Goal: Information Seeking & Learning: Learn about a topic

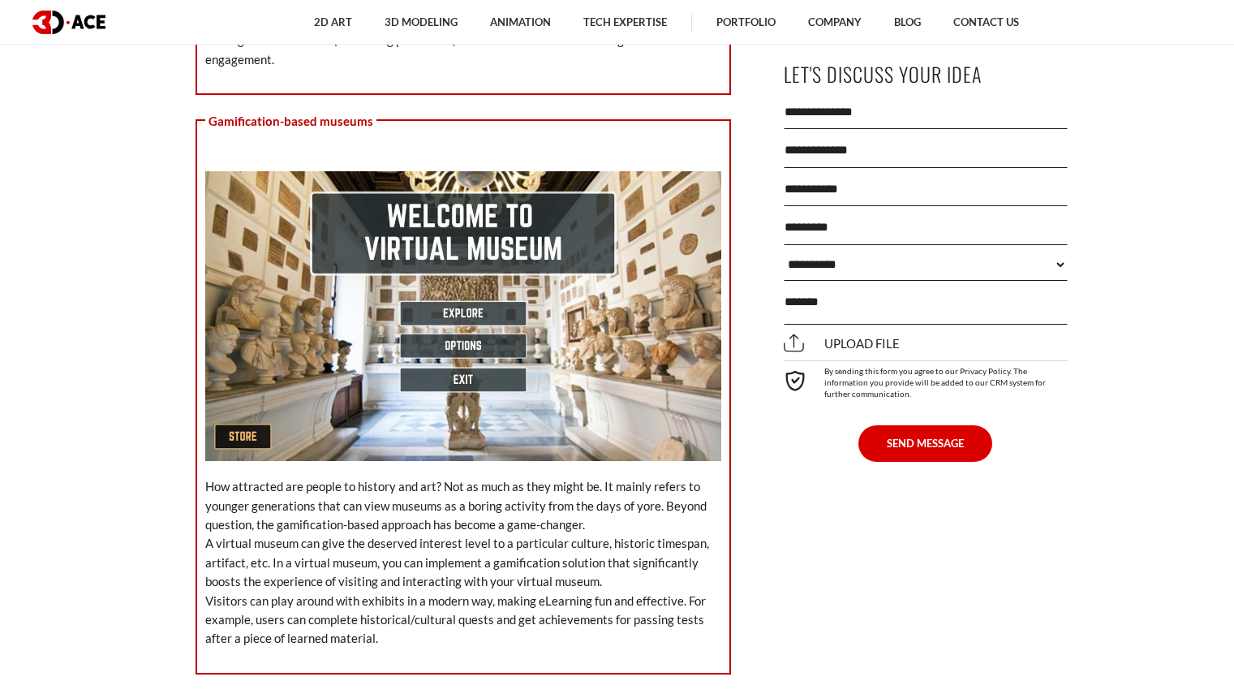
scroll to position [3642, 0]
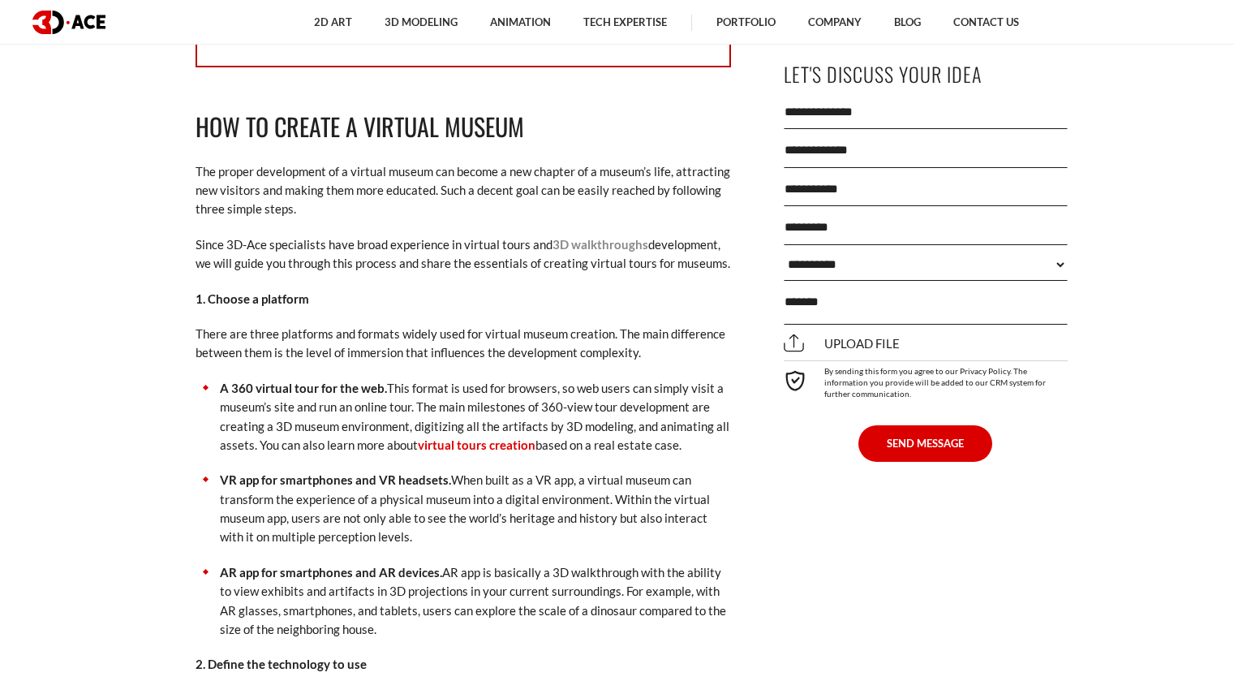
click at [594, 237] on link "3D walkthroughs" at bounding box center [601, 244] width 96 height 15
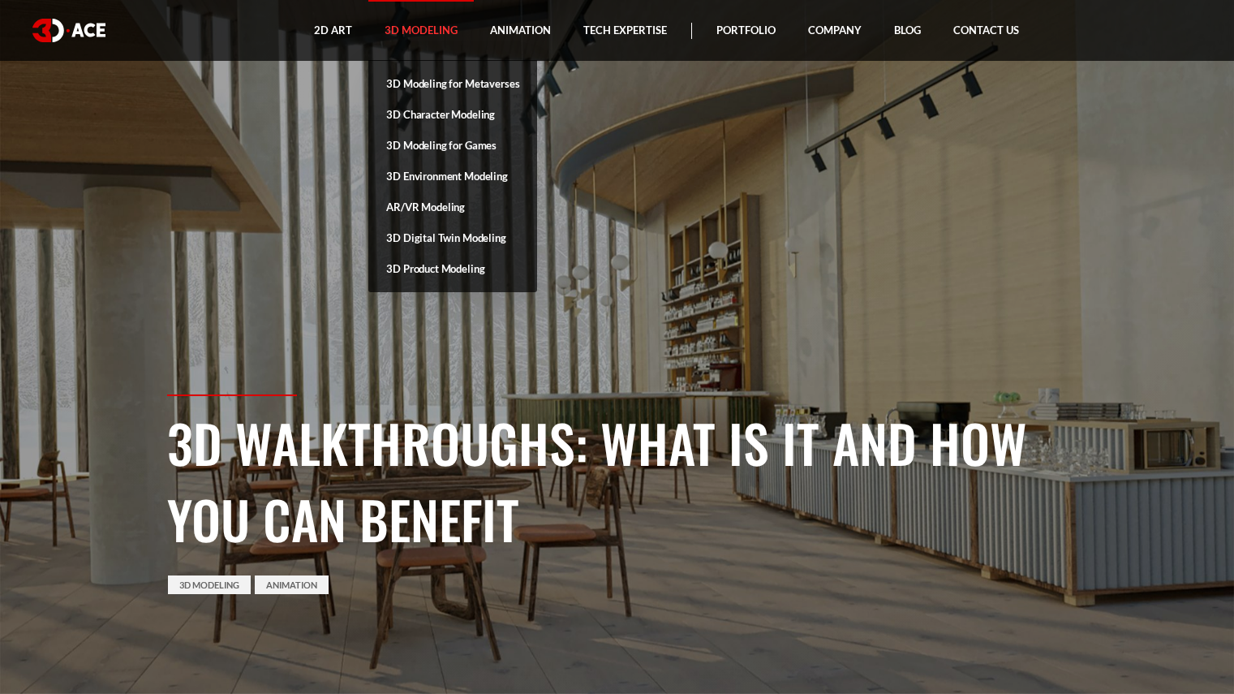
click at [393, 39] on link "3D Modeling" at bounding box center [420, 30] width 105 height 61
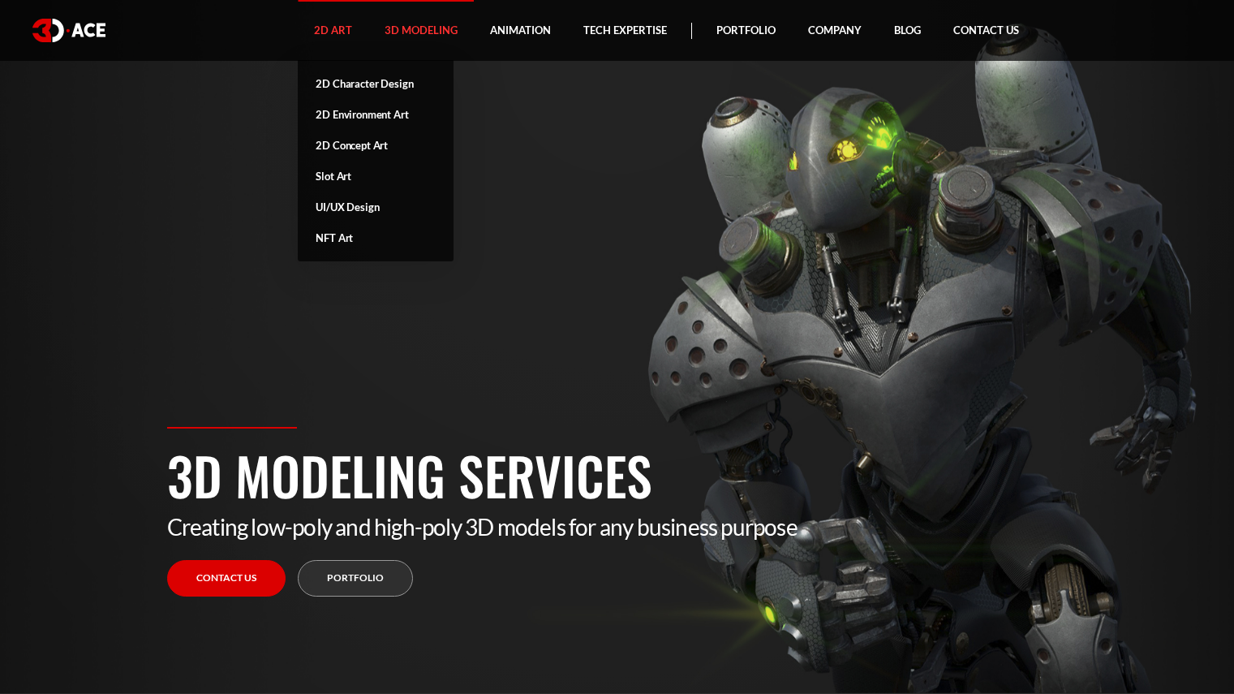
click at [333, 29] on link "2D Art" at bounding box center [333, 30] width 71 height 61
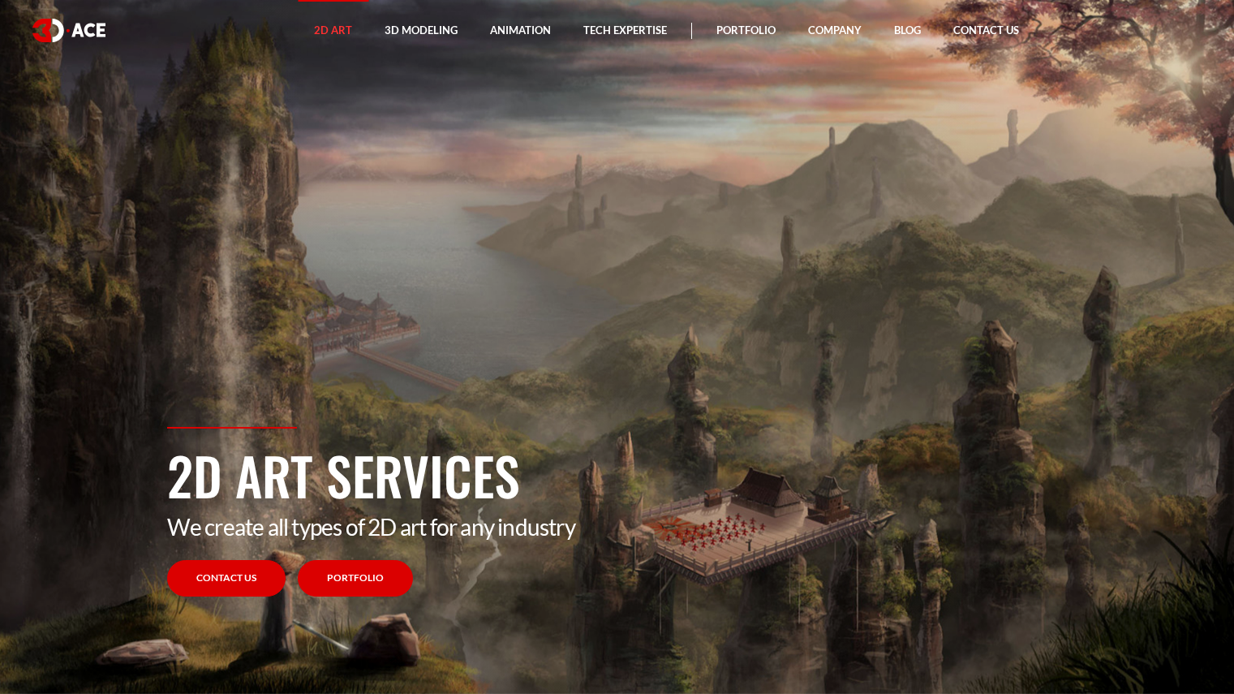
click at [340, 575] on link "Portfolio" at bounding box center [355, 578] width 115 height 37
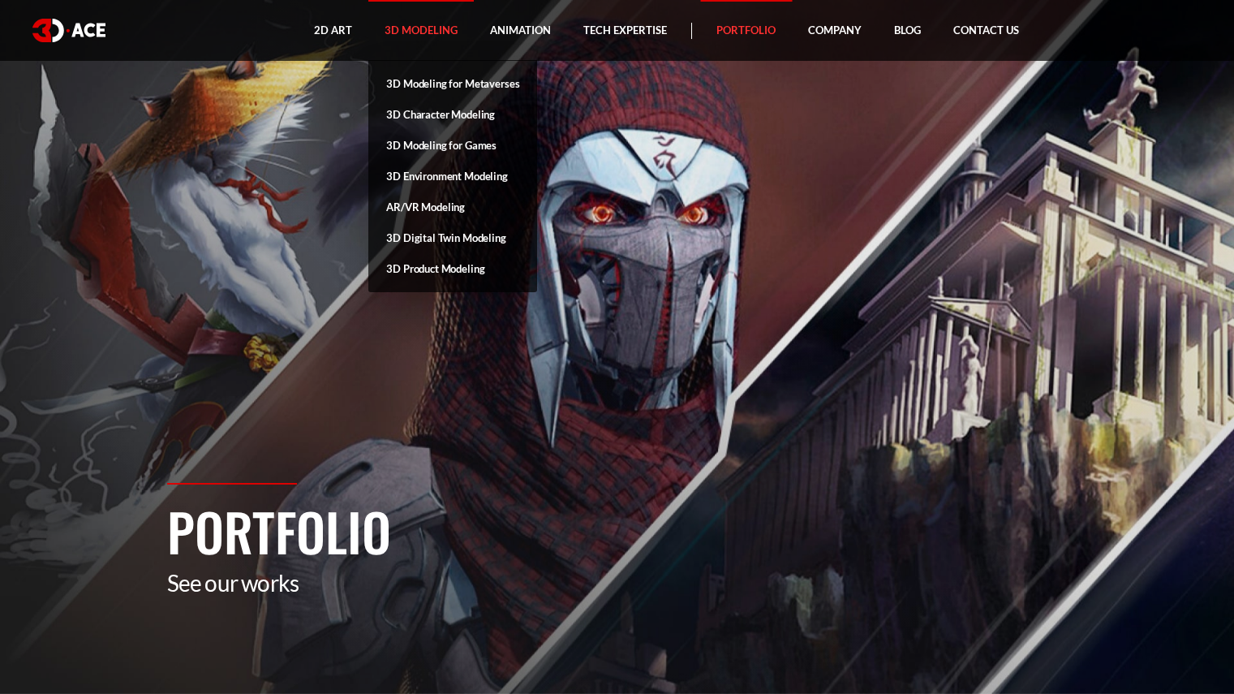
click at [446, 28] on link "3D Modeling" at bounding box center [420, 30] width 105 height 61
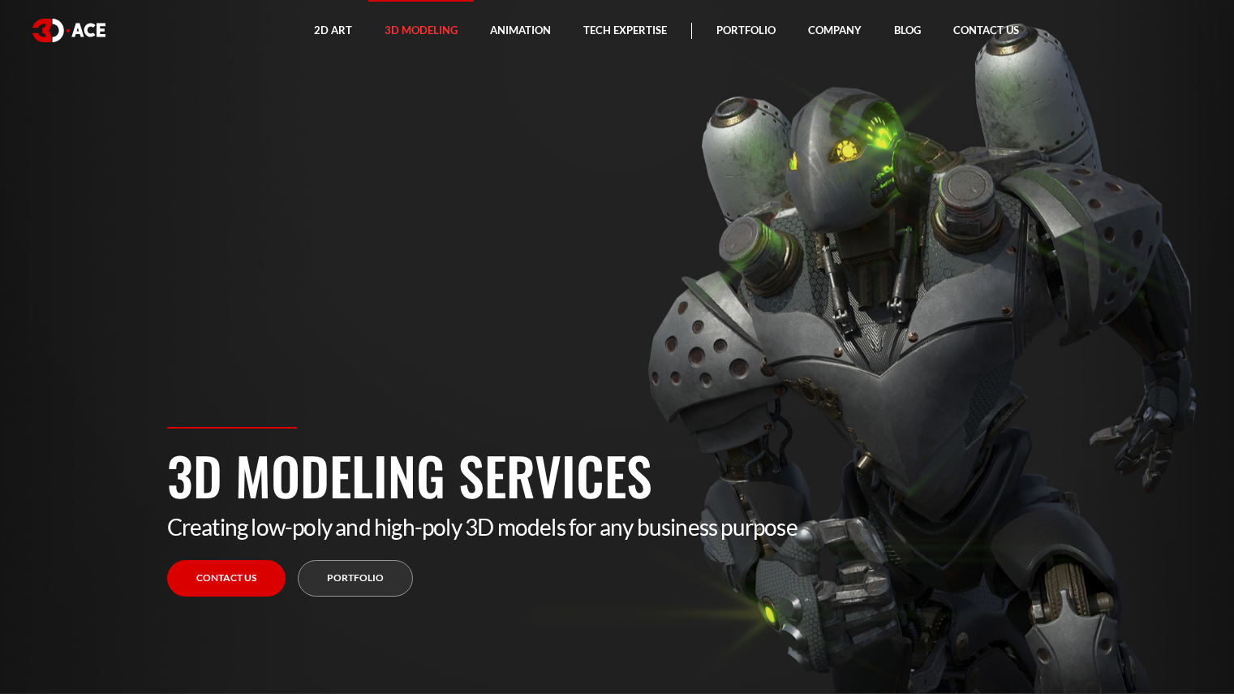
click at [345, 575] on link "Portfolio" at bounding box center [355, 578] width 115 height 37
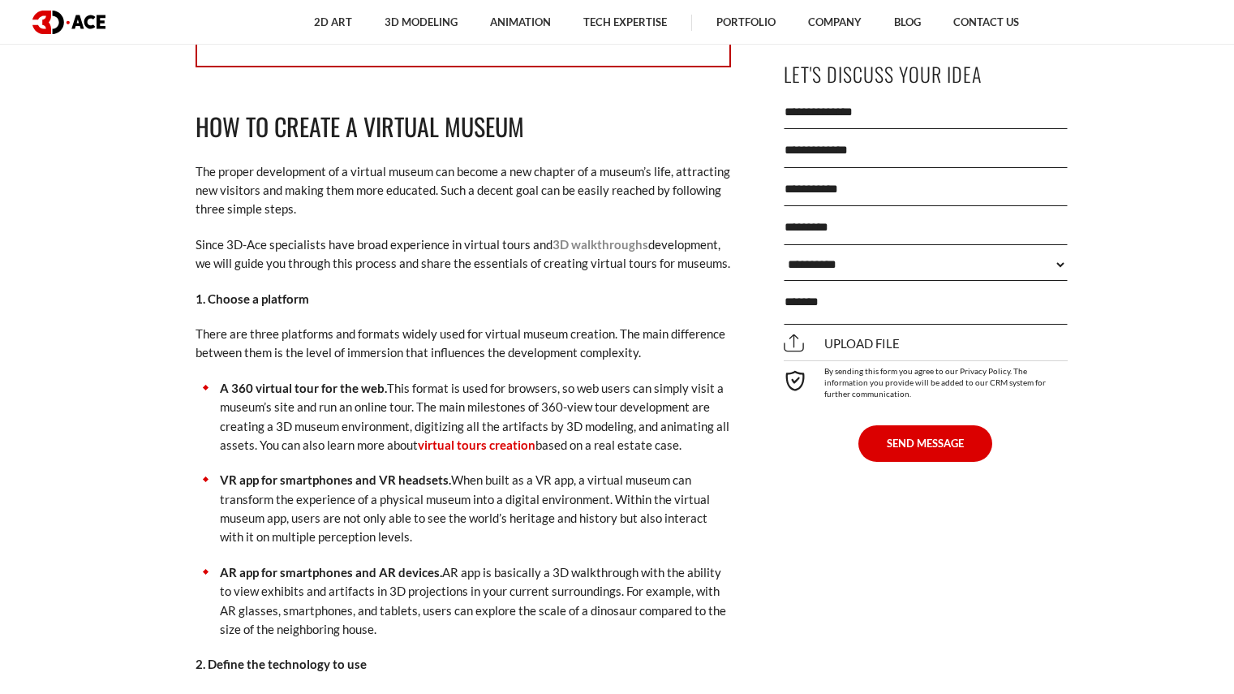
scroll to position [4249, 0]
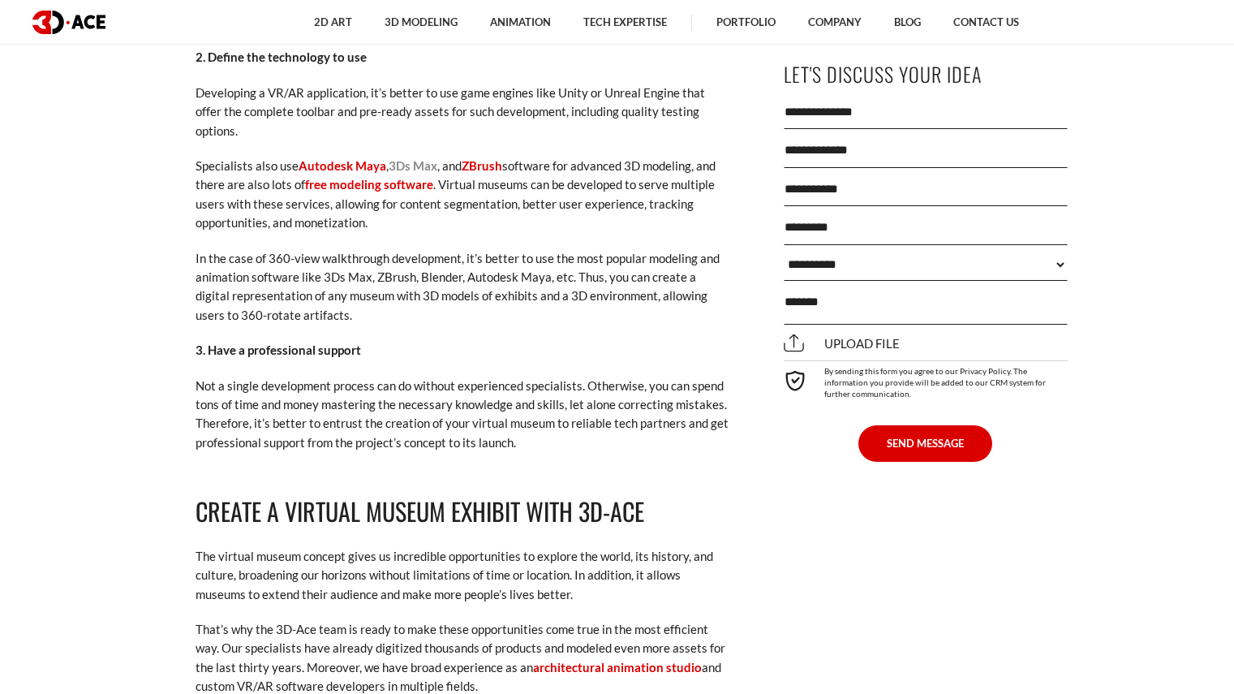
click at [400, 158] on link "3Ds Max" at bounding box center [413, 165] width 49 height 15
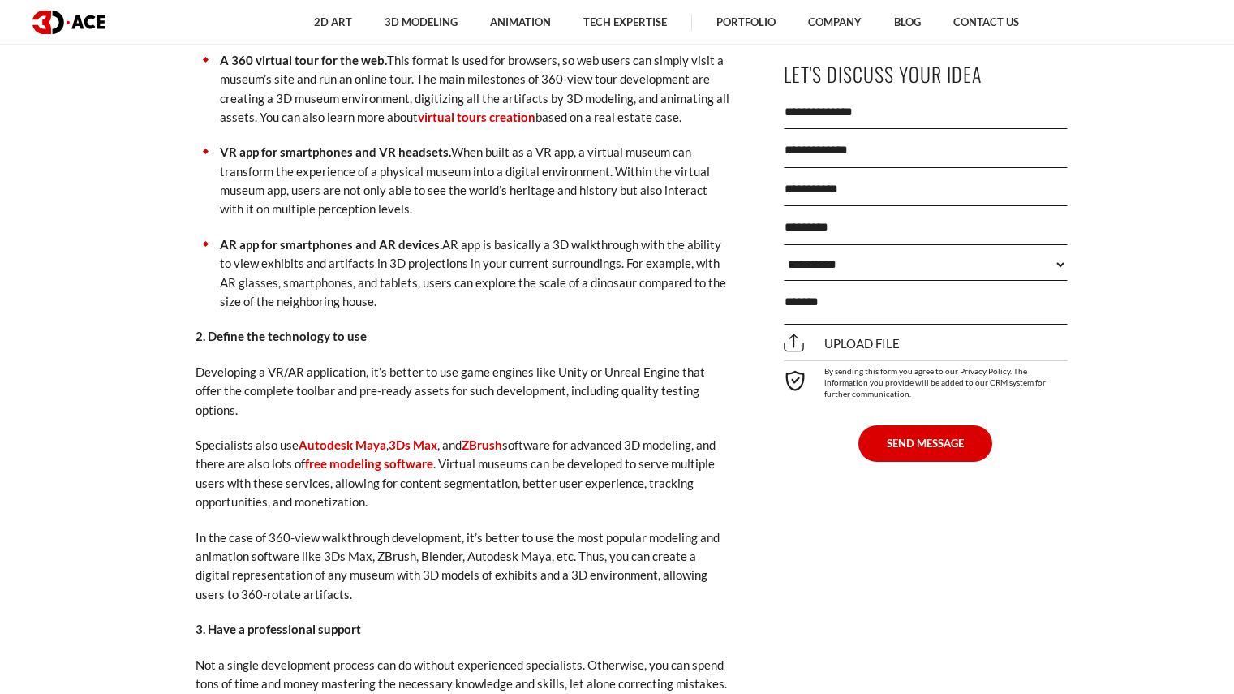
scroll to position [3363, 0]
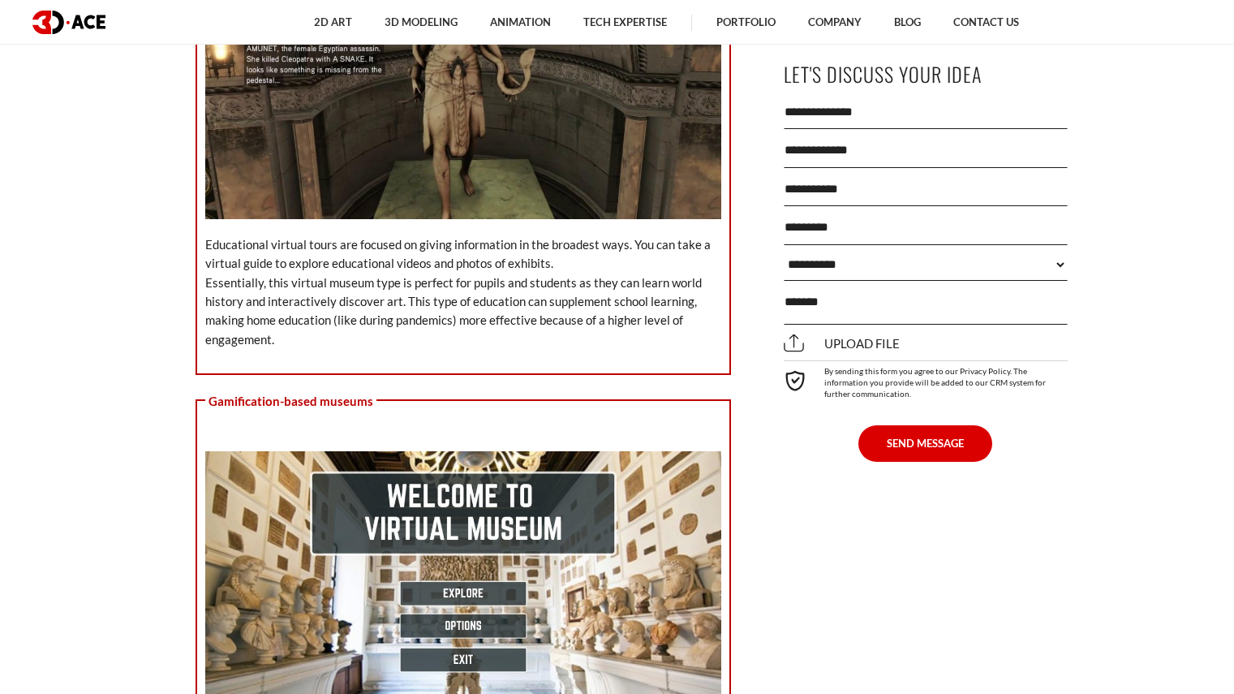
scroll to position [2148, 0]
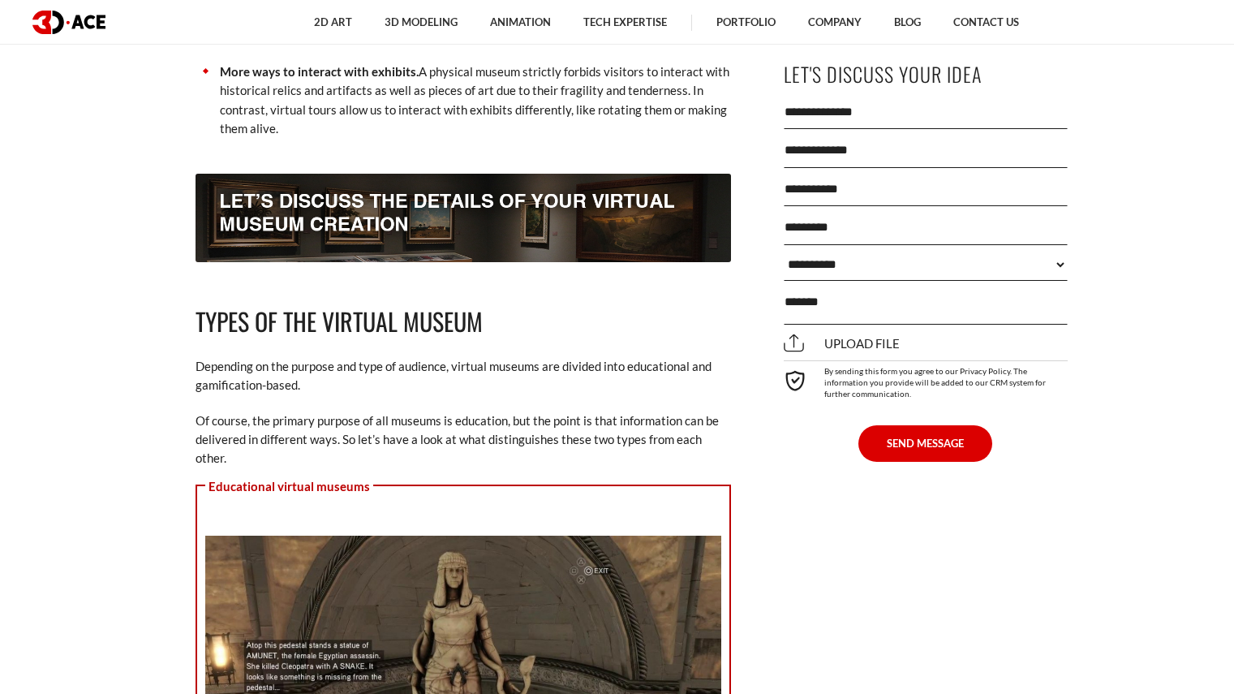
click at [329, 218] on img at bounding box center [463, 218] width 535 height 88
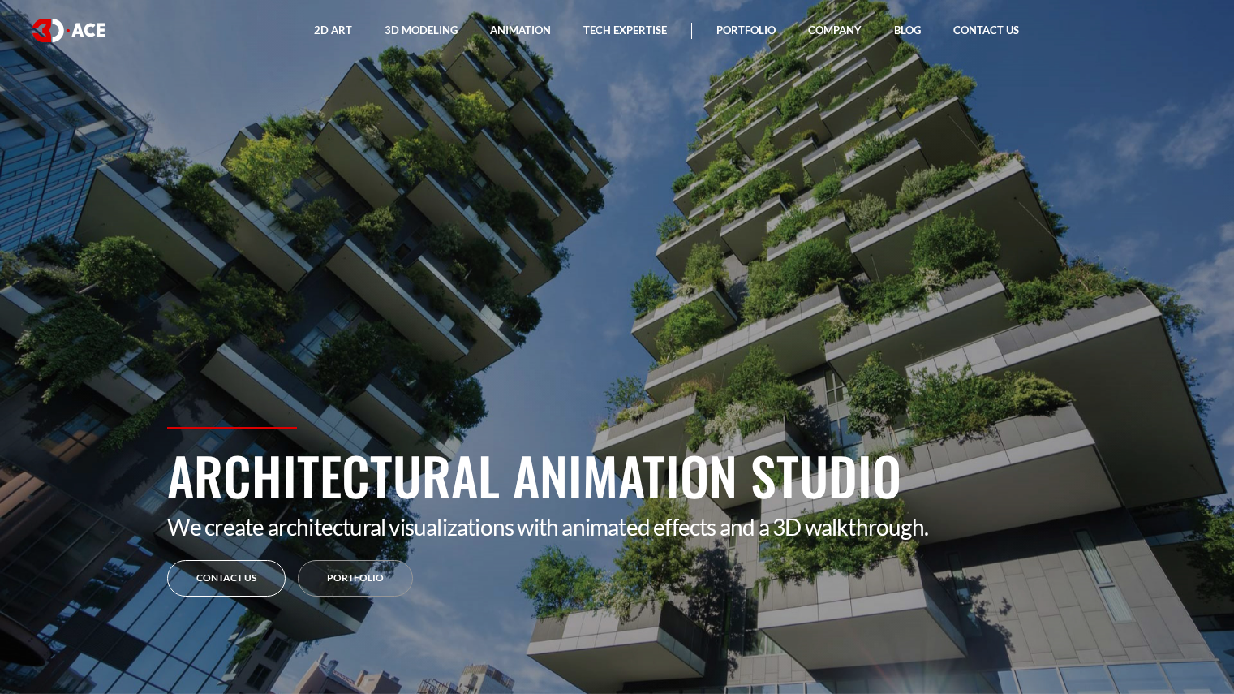
click at [248, 590] on link "Contact Us" at bounding box center [226, 578] width 118 height 37
